Goal: Transaction & Acquisition: Purchase product/service

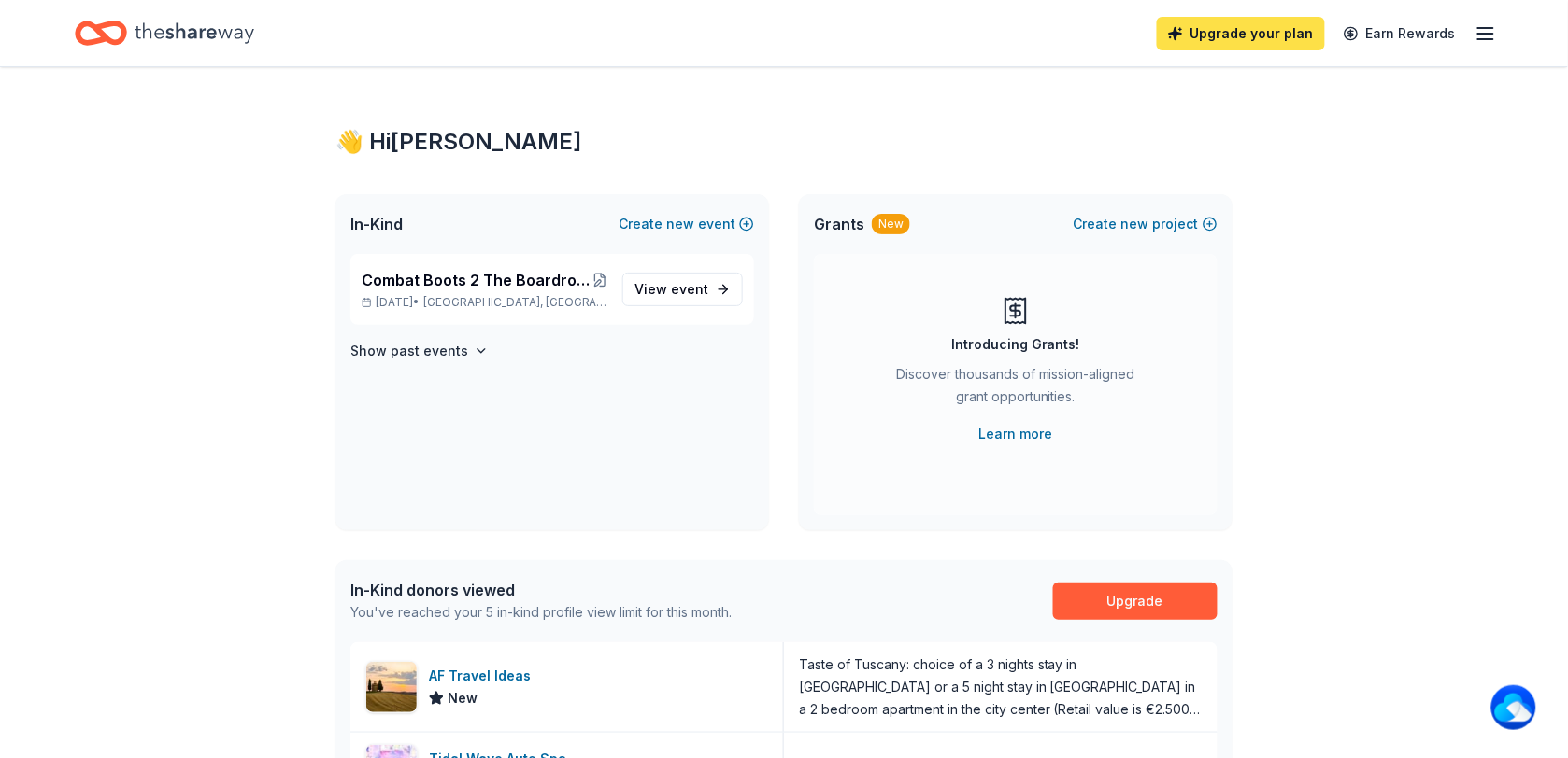
click at [1254, 30] on link "Upgrade your plan" at bounding box center [1241, 34] width 168 height 34
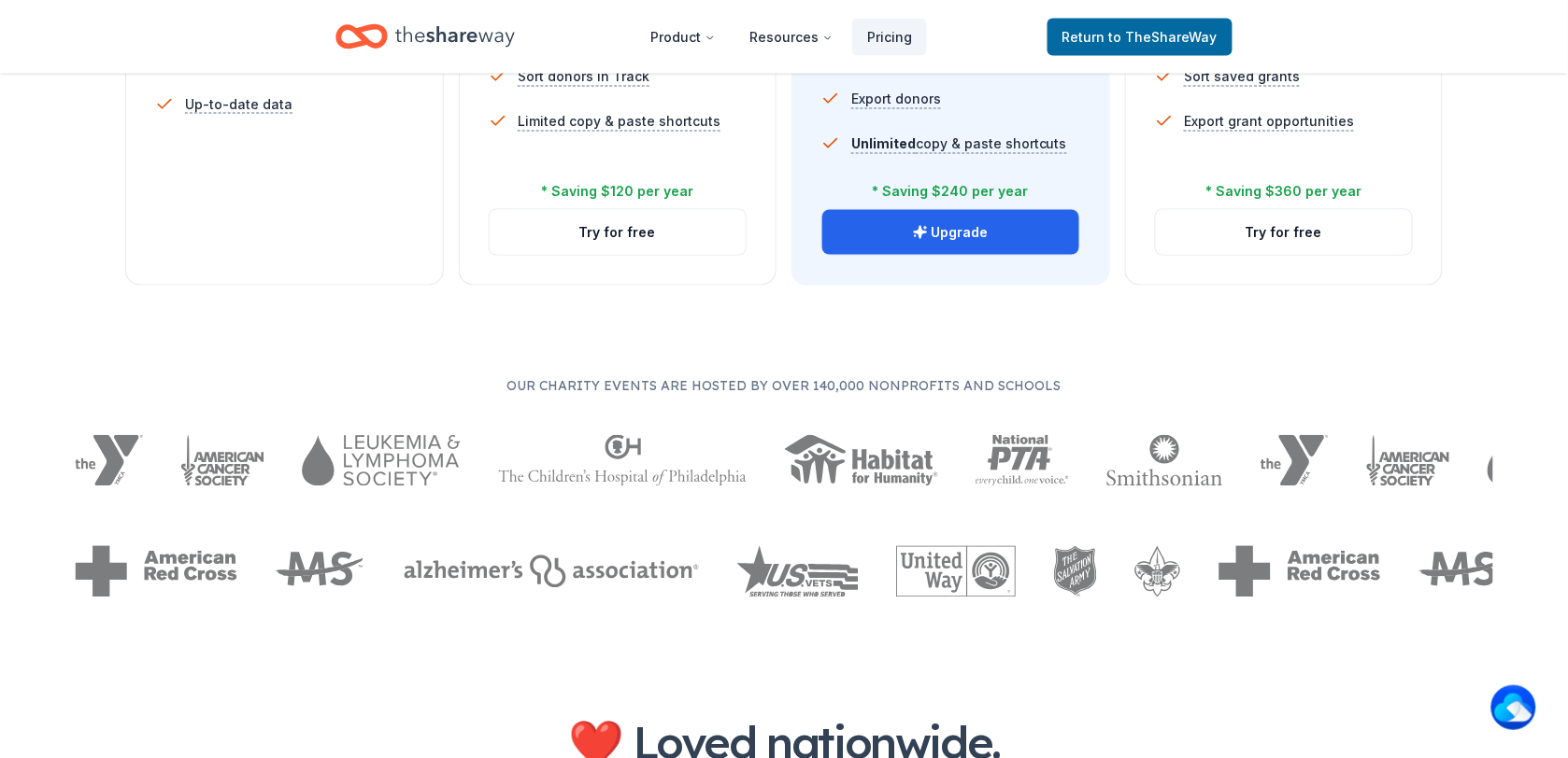
scroll to position [818, 0]
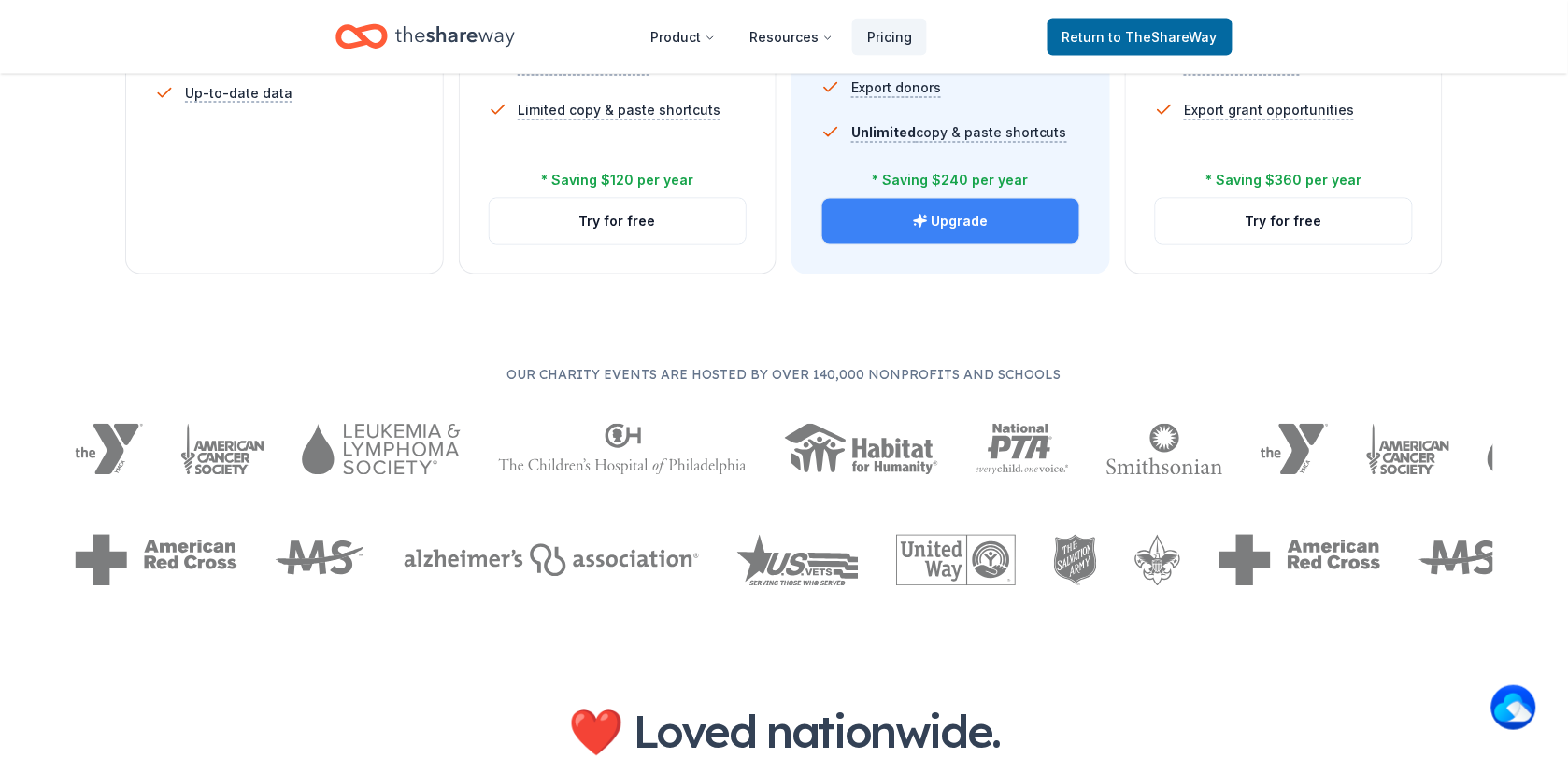
click at [979, 217] on button "Upgrade" at bounding box center [951, 220] width 257 height 44
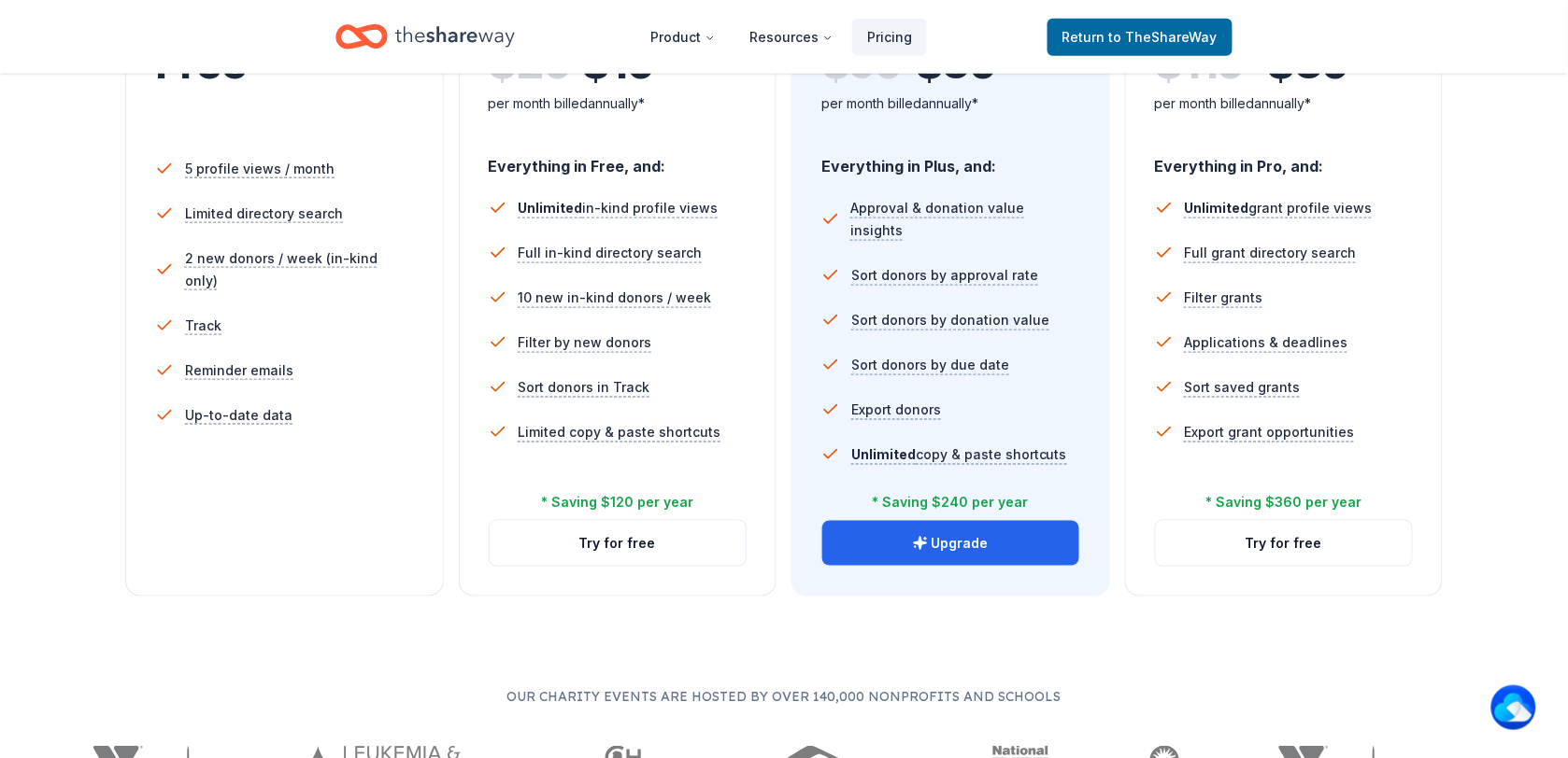
scroll to position [467, 0]
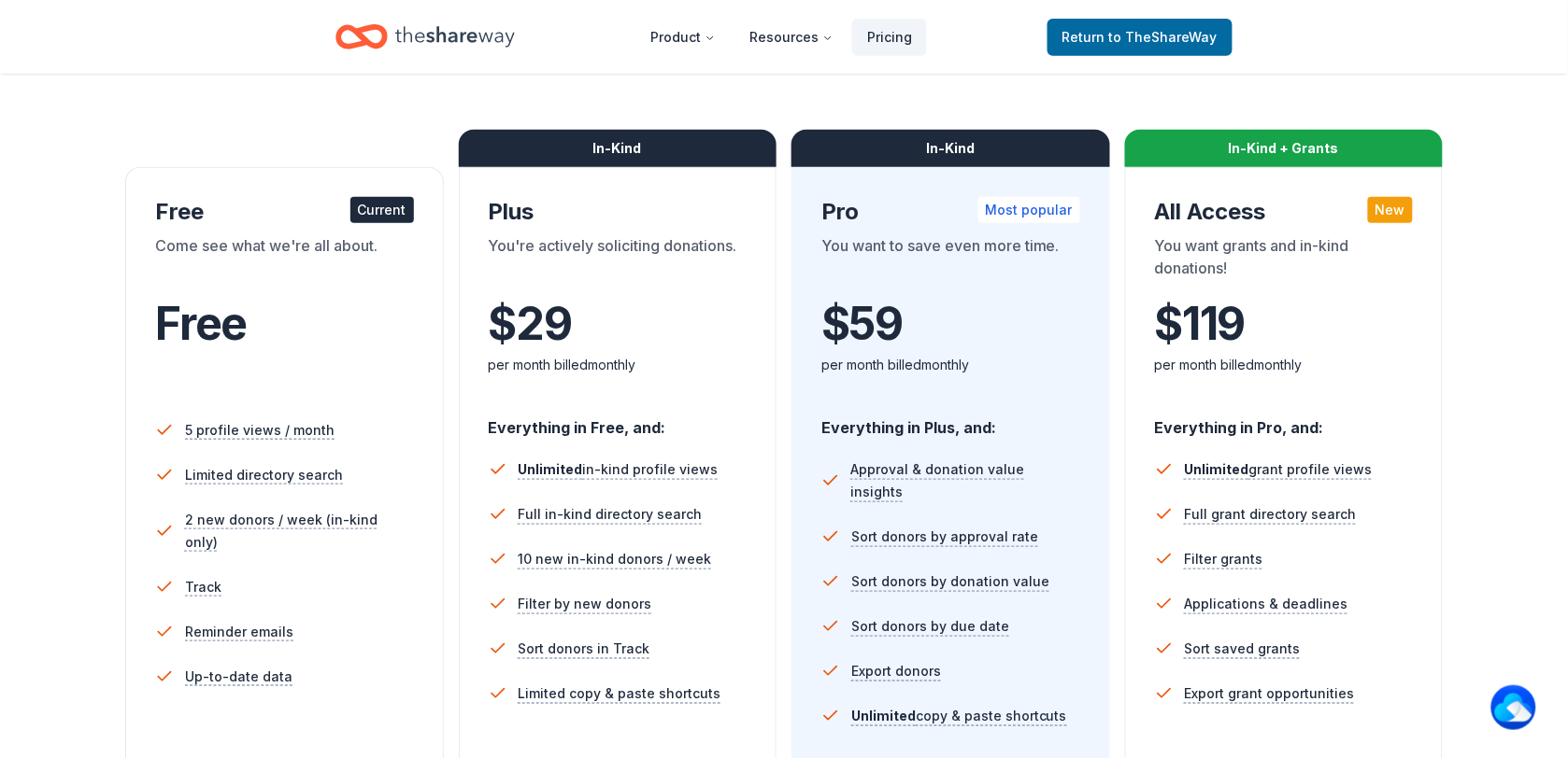
scroll to position [351, 0]
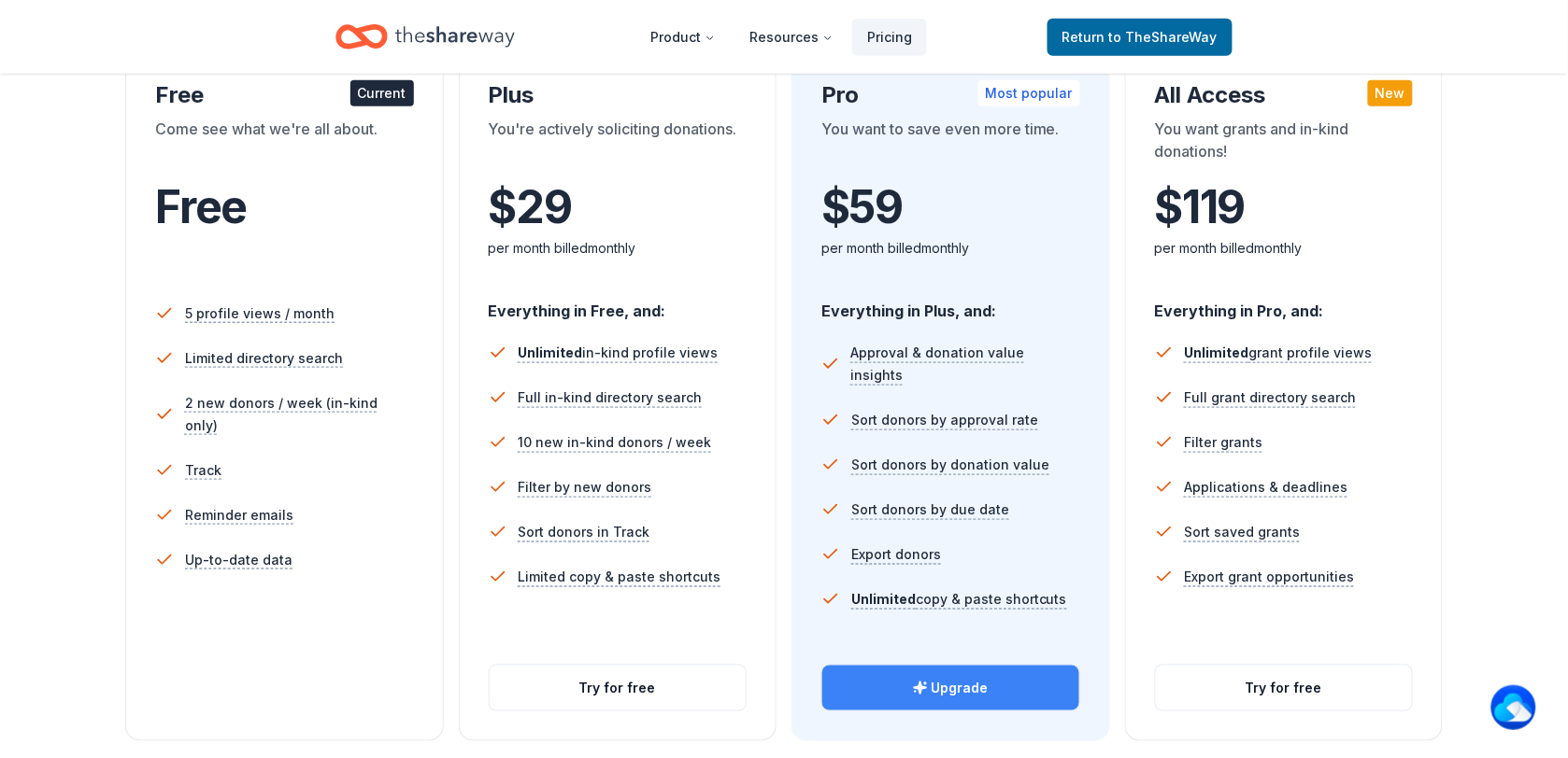
click at [928, 681] on icon "button" at bounding box center [921, 688] width 15 height 15
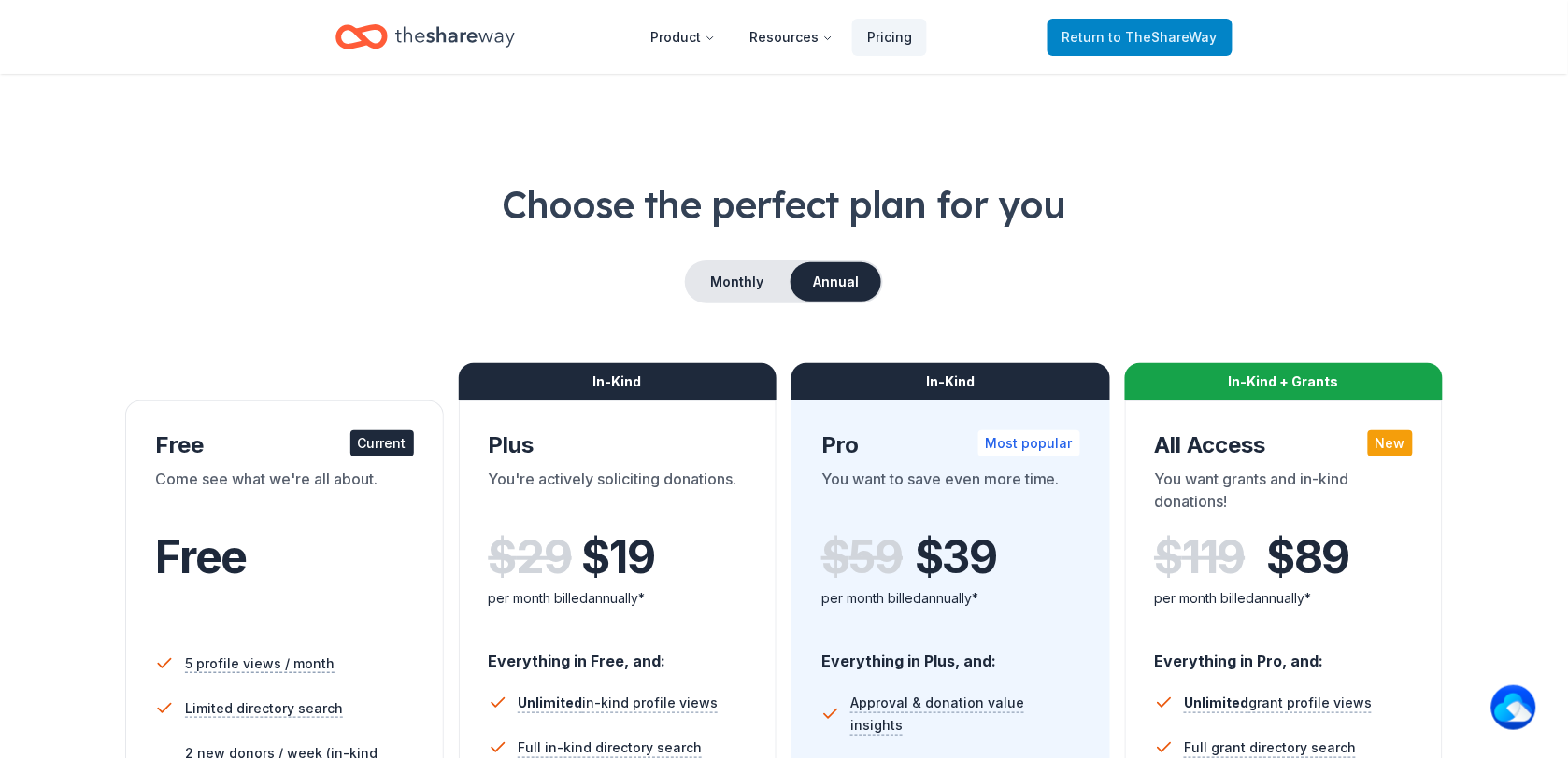
click at [1106, 28] on span "Return to TheShareWay" at bounding box center [1141, 38] width 155 height 23
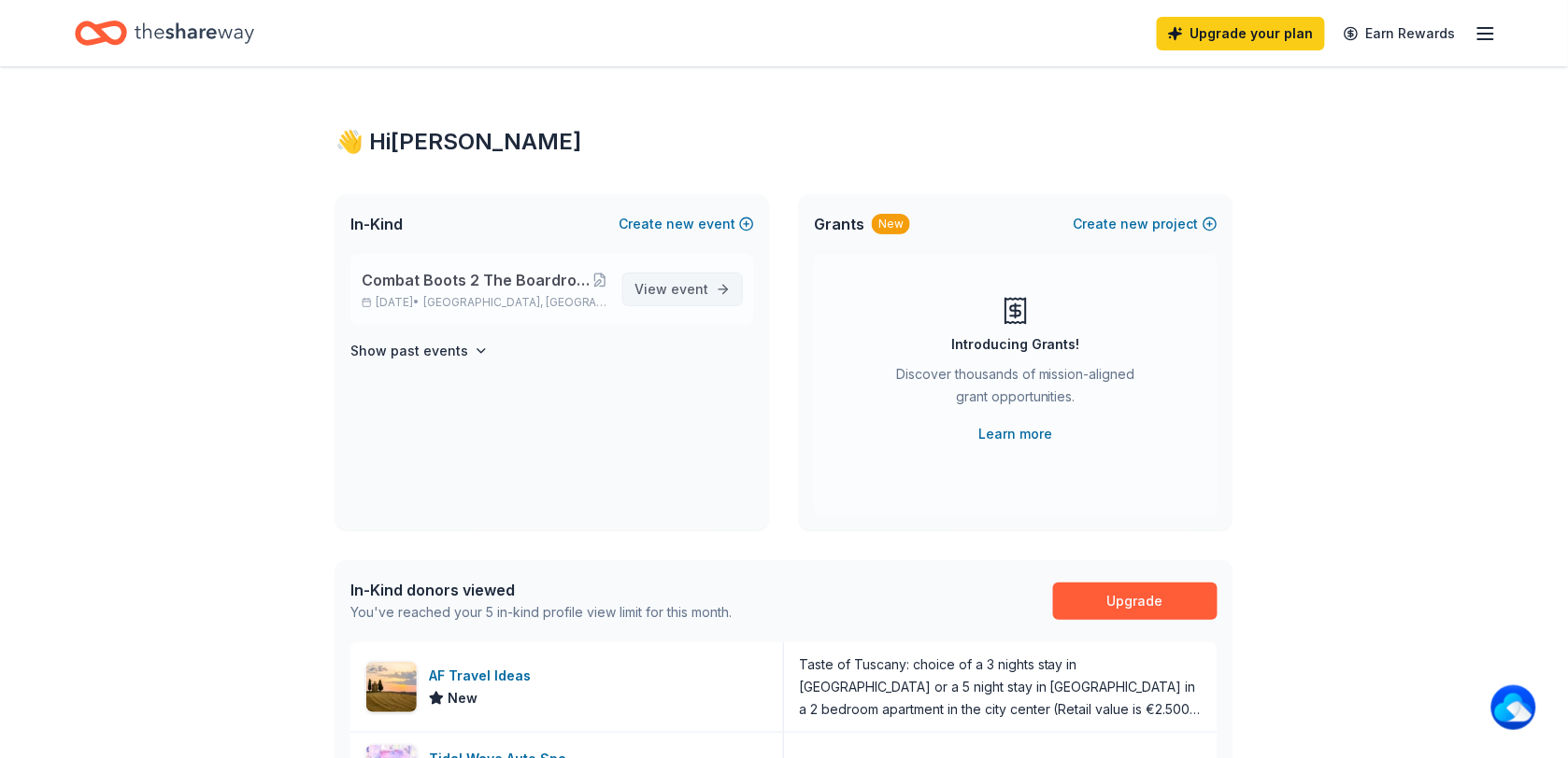
click at [669, 291] on span "View event" at bounding box center [671, 289] width 74 height 23
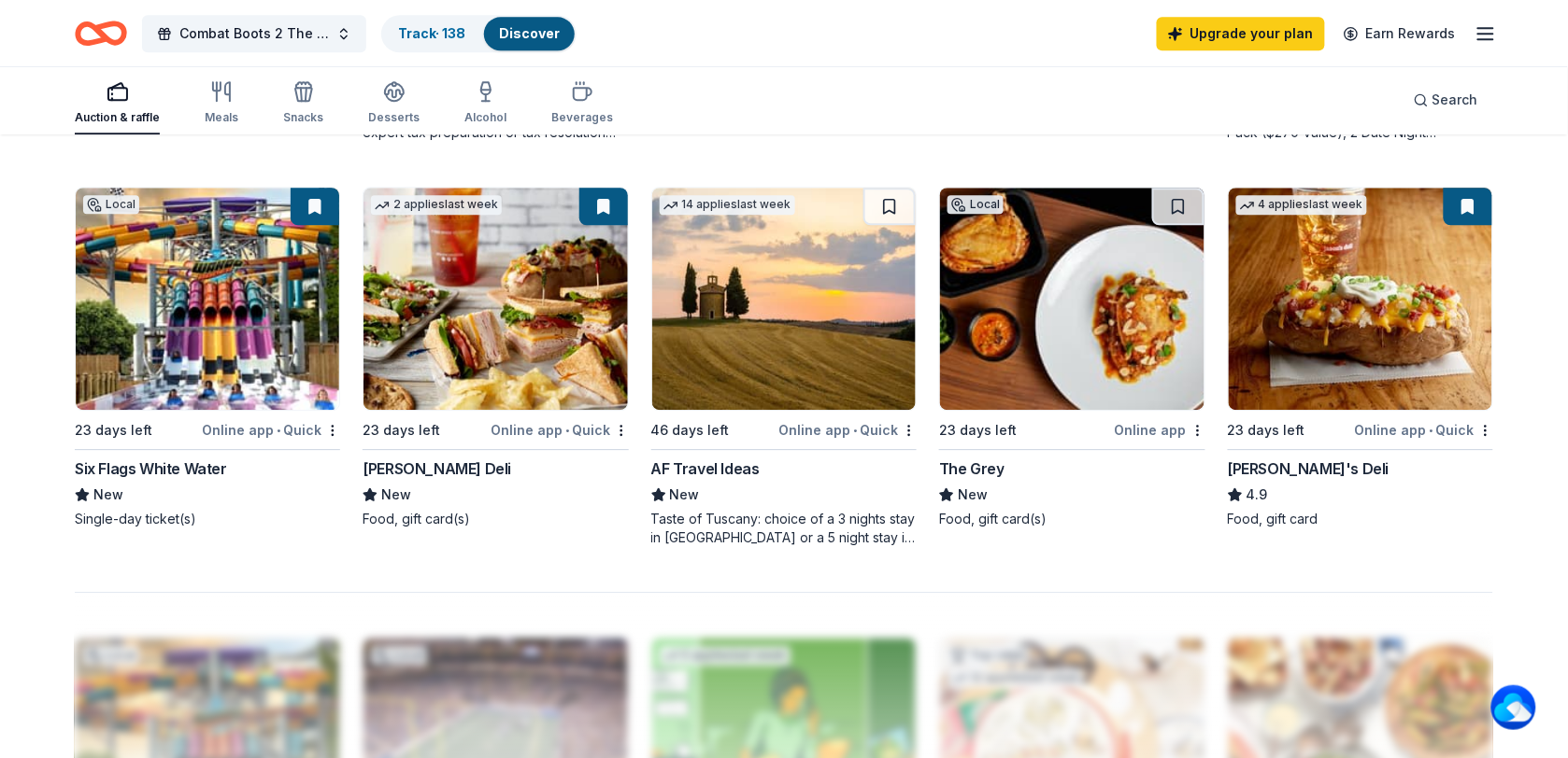
scroll to position [1235, 0]
